Goal: Book appointment/travel/reservation

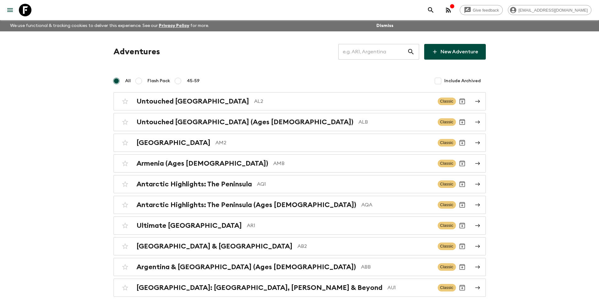
click at [395, 60] on input "text" at bounding box center [372, 52] width 69 height 18
click at [390, 57] on input "text" at bounding box center [372, 52] width 69 height 18
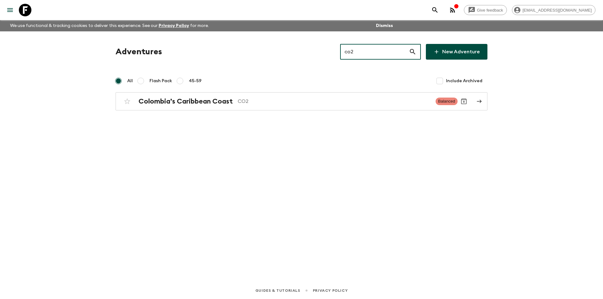
type input "co2"
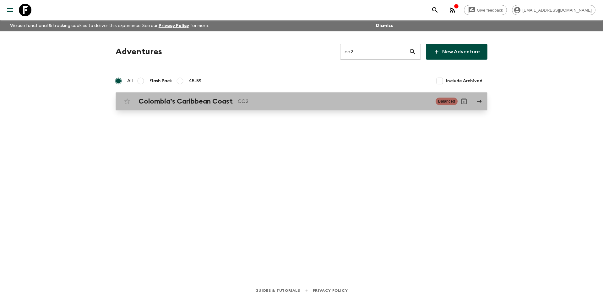
click at [293, 107] on div "Colombia’s Caribbean Coast CO2 Balanced" at bounding box center [289, 101] width 337 height 13
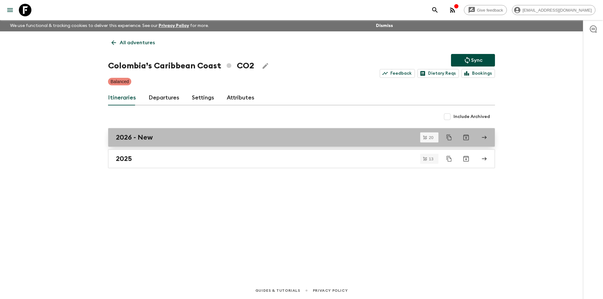
click at [166, 139] on div "2026 - New" at bounding box center [295, 138] width 359 height 8
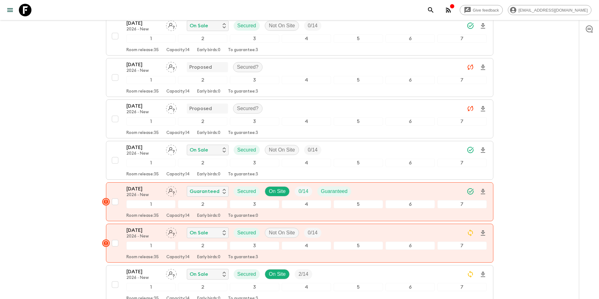
scroll to position [628, 0]
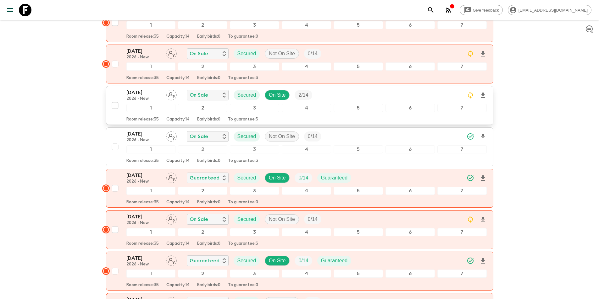
click at [143, 96] on p "[DATE]" at bounding box center [143, 93] width 35 height 8
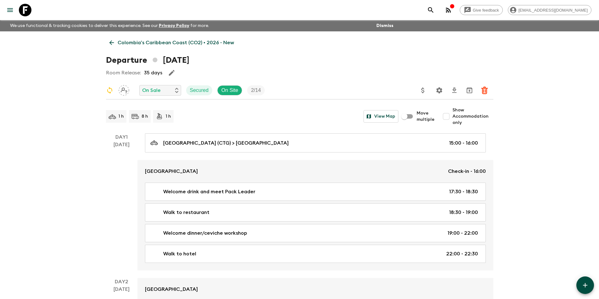
click at [310, 57] on div "Departure [DATE]" at bounding box center [299, 60] width 387 height 13
